Goal: Task Accomplishment & Management: Complete application form

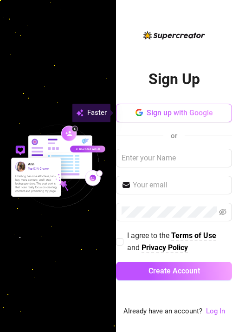
click at [176, 114] on span "Sign up with Google" at bounding box center [180, 112] width 66 height 9
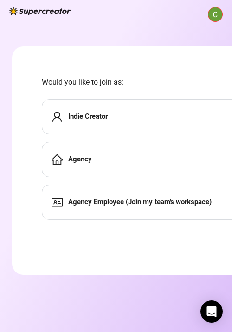
click at [101, 165] on div "Agency" at bounding box center [189, 159] width 295 height 35
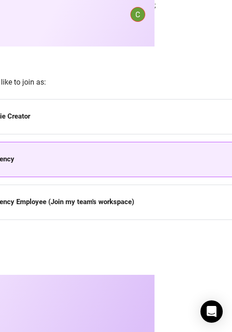
scroll to position [0, 134]
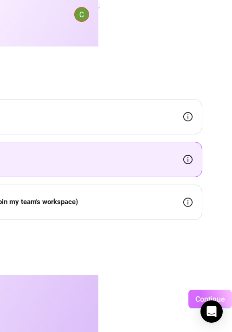
click at [200, 301] on span "Continue" at bounding box center [211, 299] width 30 height 9
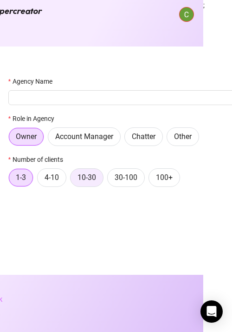
scroll to position [0, 33]
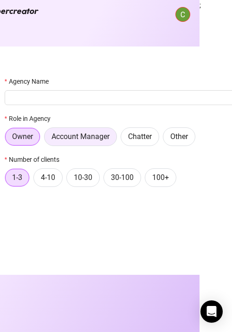
click at [79, 138] on span "Account Manager" at bounding box center [81, 136] width 58 height 9
click at [47, 139] on input "Account Manager" at bounding box center [47, 139] width 0 height 0
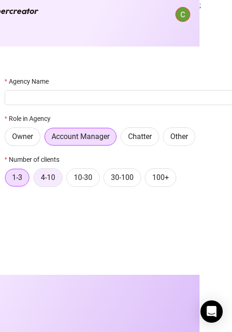
click at [53, 177] on span "4-10" at bounding box center [48, 177] width 14 height 9
click at [36, 180] on input "4-10" at bounding box center [36, 180] width 0 height 0
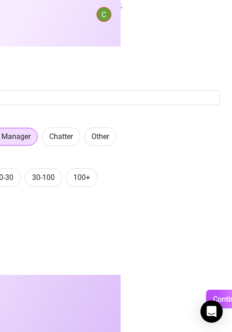
scroll to position [0, 129]
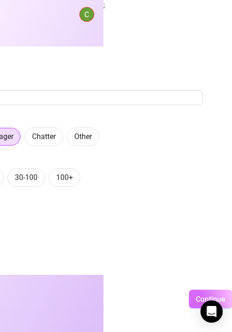
click at [198, 299] on span "Continue" at bounding box center [211, 299] width 30 height 9
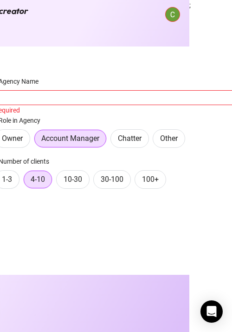
scroll to position [0, 0]
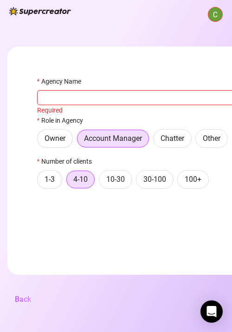
click at [106, 101] on input "Agency Name" at bounding box center [184, 97] width 295 height 15
type input "B"
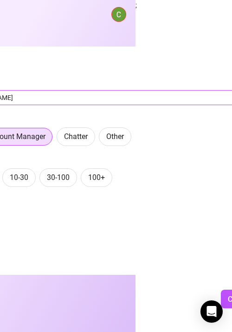
scroll to position [0, 129]
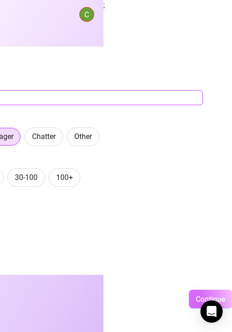
type input "Team [PERSON_NAME]"
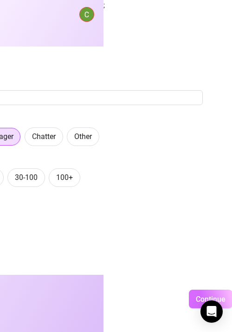
click at [200, 295] on span "Continue" at bounding box center [211, 299] width 30 height 9
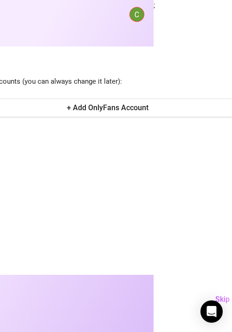
scroll to position [0, 80]
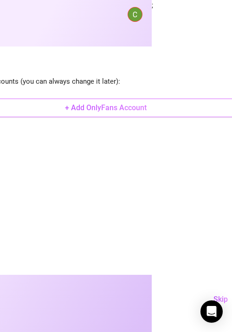
click at [138, 104] on span "+ Add OnlyFans Account" at bounding box center [106, 107] width 82 height 9
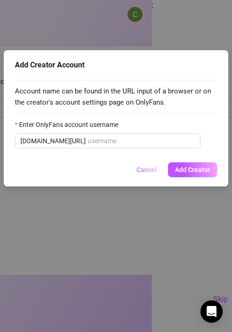
click at [151, 170] on span "Cancel" at bounding box center [147, 169] width 20 height 7
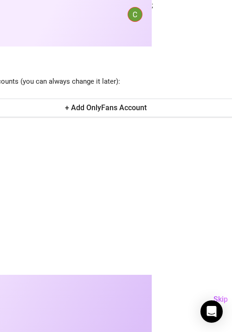
click at [221, 86] on span "OnlyFans Accounts (you can always change it later):" at bounding box center [106, 81] width 295 height 11
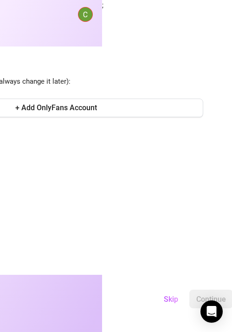
scroll to position [0, 131]
click at [80, 16] on img at bounding box center [85, 14] width 14 height 14
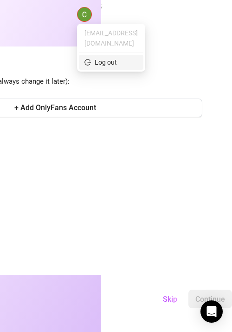
click at [111, 57] on div "Log out" at bounding box center [106, 62] width 22 height 10
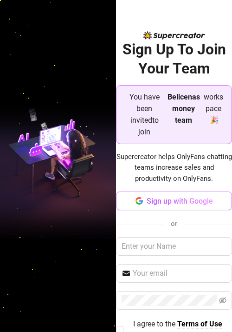
click at [167, 197] on span "Sign up with Google" at bounding box center [180, 201] width 66 height 9
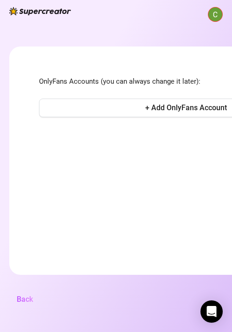
scroll to position [0, 131]
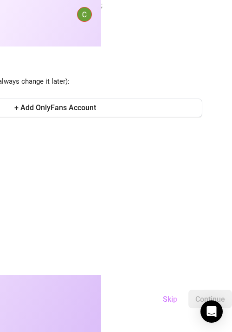
click at [173, 298] on span "Skip" at bounding box center [170, 299] width 14 height 9
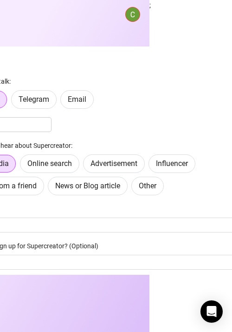
scroll to position [0, 0]
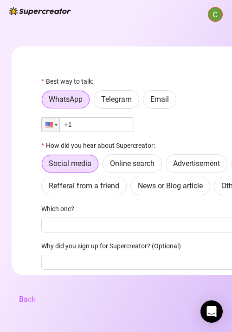
click at [211, 18] on img at bounding box center [216, 14] width 14 height 14
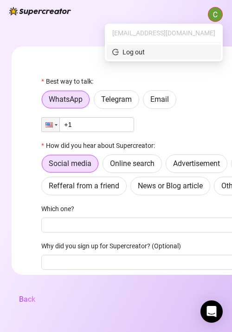
click at [145, 54] on div "Log out" at bounding box center [134, 52] width 22 height 10
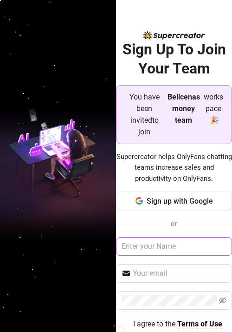
scroll to position [44, 0]
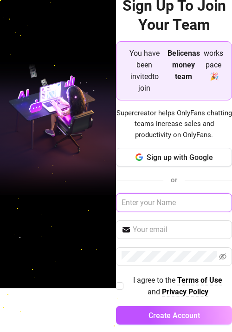
click at [173, 193] on input "text" at bounding box center [174, 202] width 116 height 19
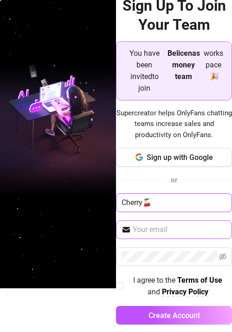
type input "Cherry🍒"
click at [172, 224] on input "text" at bounding box center [180, 229] width 94 height 11
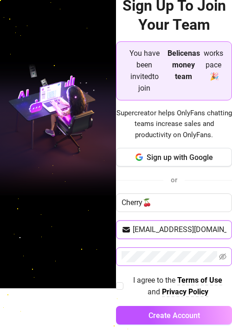
type input "[EMAIL_ADDRESS][DOMAIN_NAME]"
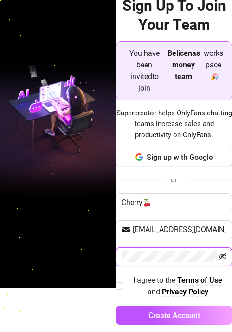
click at [223, 253] on icon "eye-invisible" at bounding box center [222, 256] width 7 height 7
click at [125, 275] on span "I agree to the Terms of Use and Privacy Policy" at bounding box center [178, 285] width 109 height 23
click at [123, 282] on input "I agree to the Terms of Use and Privacy Policy" at bounding box center [119, 285] width 7 height 7
checkbox input "true"
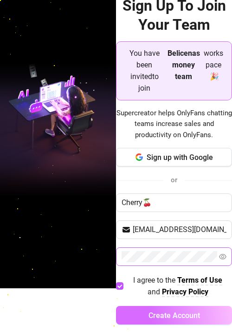
click at [186, 311] on span "Create Account" at bounding box center [175, 315] width 52 height 9
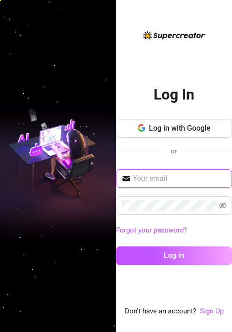
type input "[EMAIL_ADDRESS][DOMAIN_NAME]"
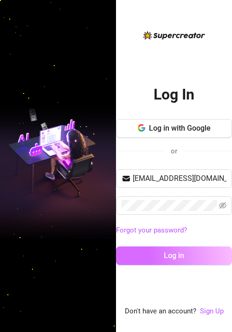
click at [177, 256] on span "Log in" at bounding box center [174, 255] width 20 height 9
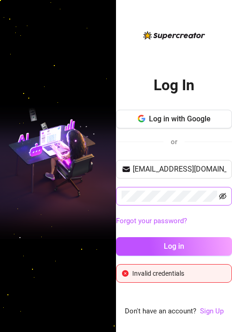
click at [223, 195] on icon "eye-invisible" at bounding box center [222, 196] width 7 height 7
click at [223, 195] on icon "eye" at bounding box center [222, 196] width 7 height 6
click at [180, 51] on div "Log In Log in with Google or asst.cherry@gmail.com Forgot your password? Log in…" at bounding box center [174, 173] width 116 height 287
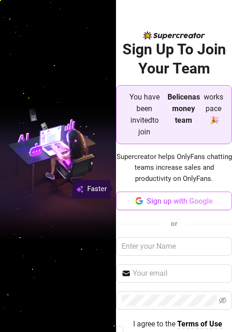
click at [165, 197] on span "Sign up with Google" at bounding box center [180, 201] width 66 height 9
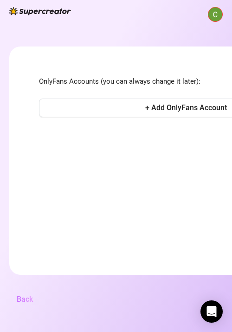
click at [28, 302] on span "Back" at bounding box center [25, 299] width 16 height 9
click at [40, 302] on div "Skip Continue" at bounding box center [201, 298] width 323 height 19
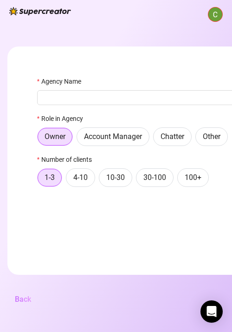
scroll to position [0, 39]
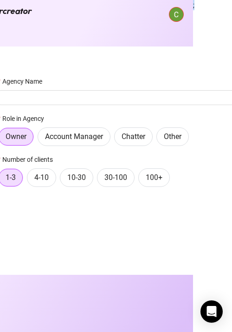
click at [28, 302] on div "Continue" at bounding box center [161, 298] width 323 height 19
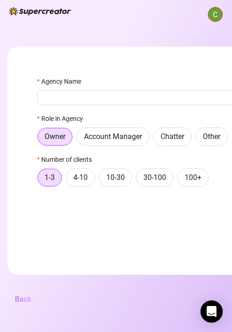
click at [25, 301] on span "Back" at bounding box center [23, 299] width 16 height 9
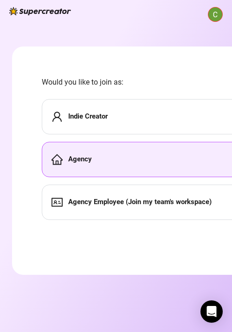
click at [118, 203] on strong "Agency Employee (Join my team's workspace)" at bounding box center [140, 201] width 144 height 8
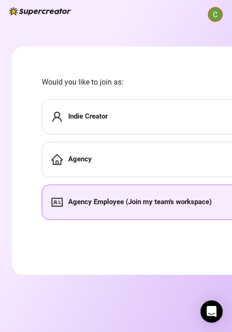
scroll to position [0, 0]
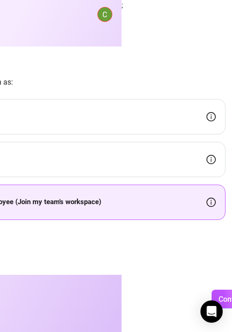
scroll to position [0, 134]
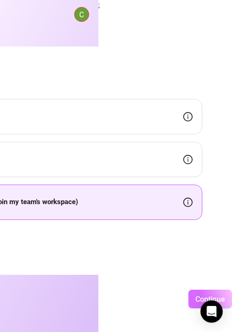
click at [197, 297] on span "Continue" at bounding box center [211, 299] width 30 height 9
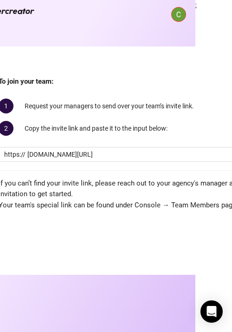
scroll to position [0, 127]
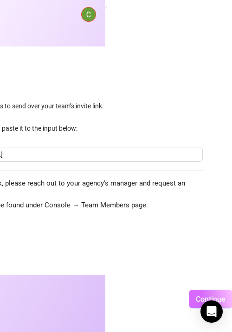
type input "console.supercreator.app/invite?code=jMubWqCr3lU2AnJpevqmEKwNuno1&workspace=Bel…"
click at [210, 295] on span "Continue" at bounding box center [211, 299] width 30 height 9
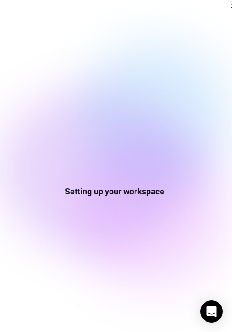
scroll to position [0, 1]
